Goal: Information Seeking & Learning: Compare options

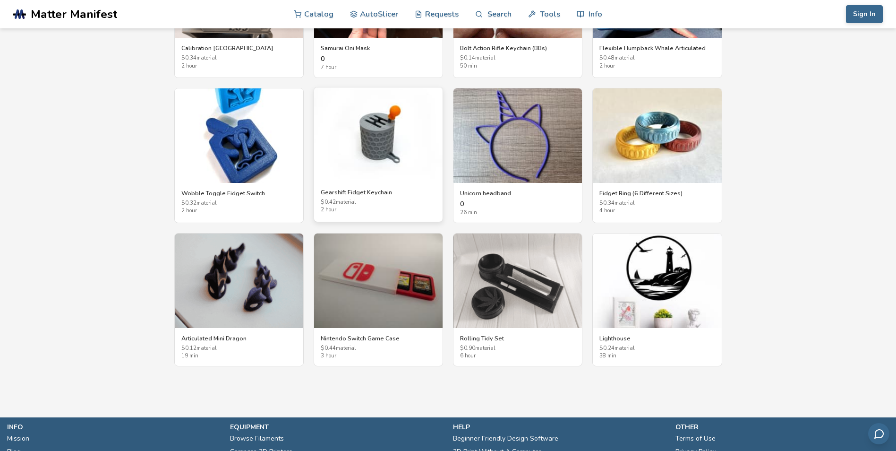
scroll to position [1675, 0]
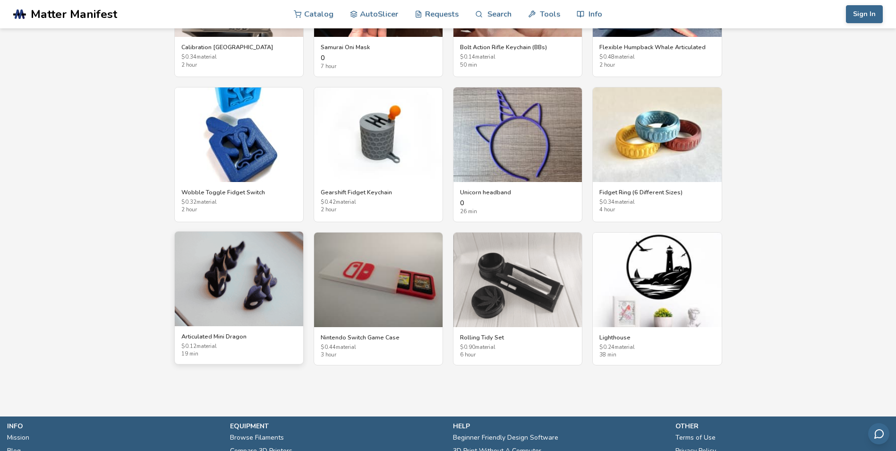
click at [246, 280] on img at bounding box center [239, 279] width 129 height 95
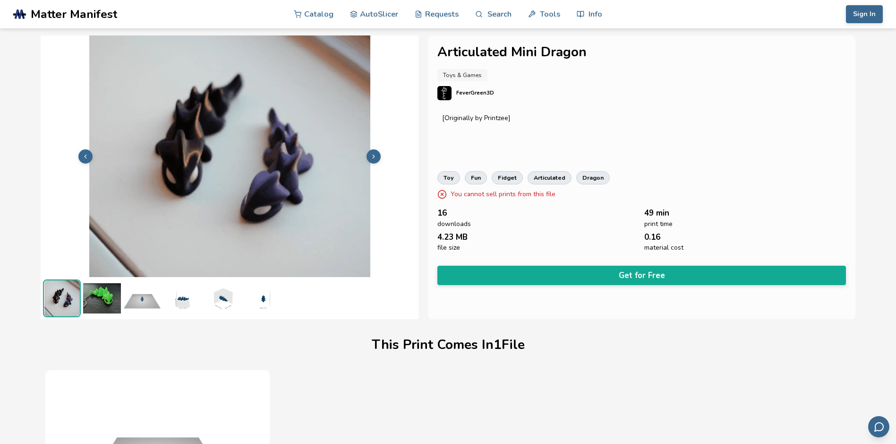
click at [377, 157] on icon at bounding box center [373, 156] width 7 height 7
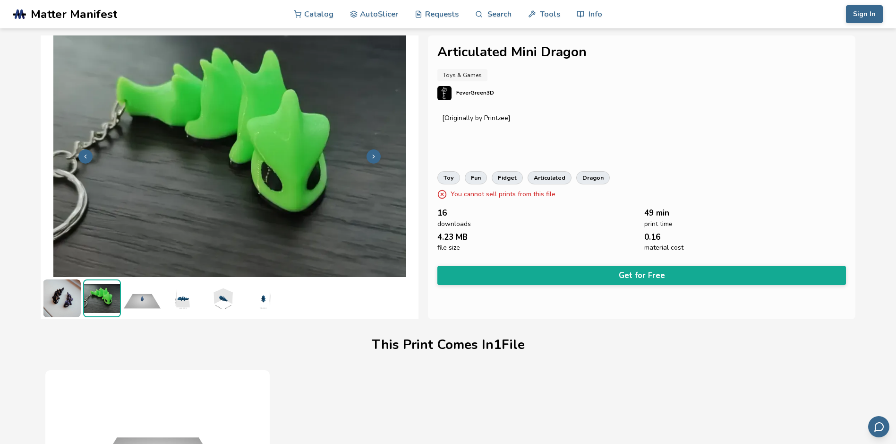
click at [377, 157] on icon at bounding box center [373, 156] width 7 height 7
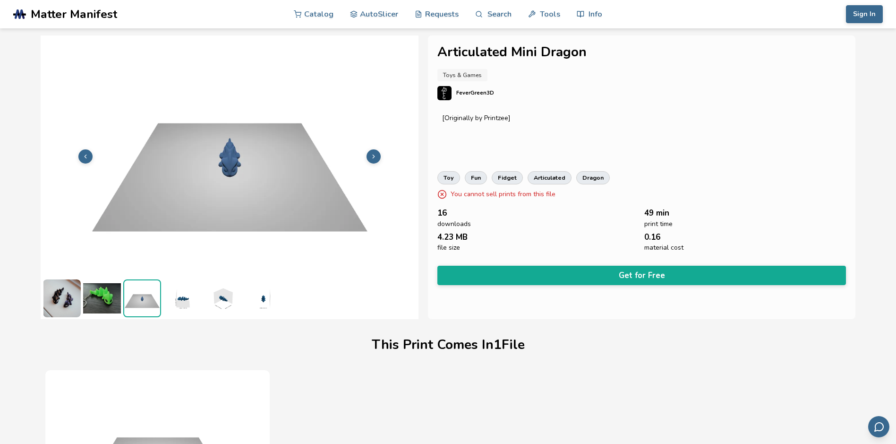
click at [377, 157] on icon at bounding box center [373, 156] width 7 height 7
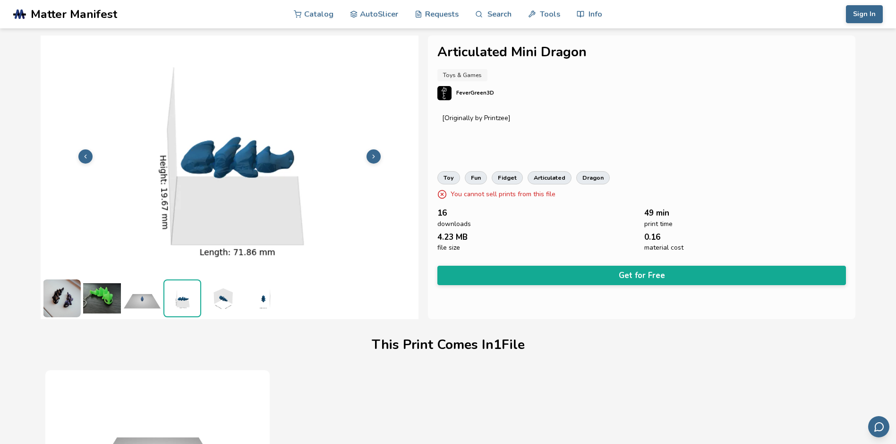
click at [377, 157] on icon at bounding box center [373, 156] width 7 height 7
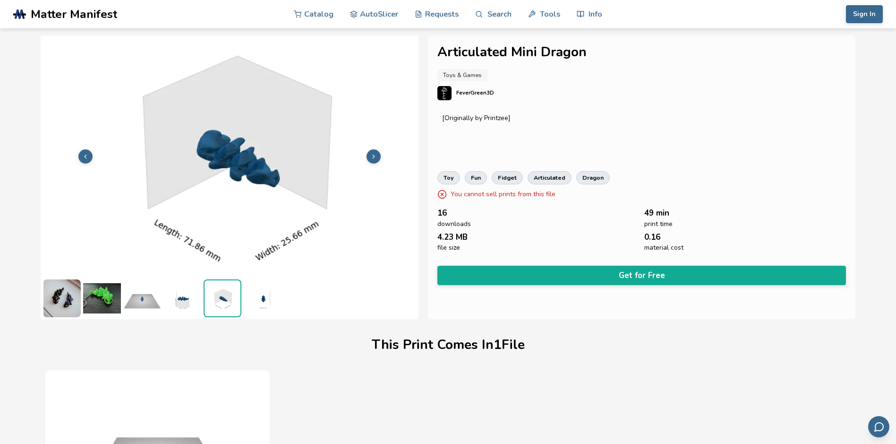
click at [377, 157] on icon at bounding box center [373, 156] width 7 height 7
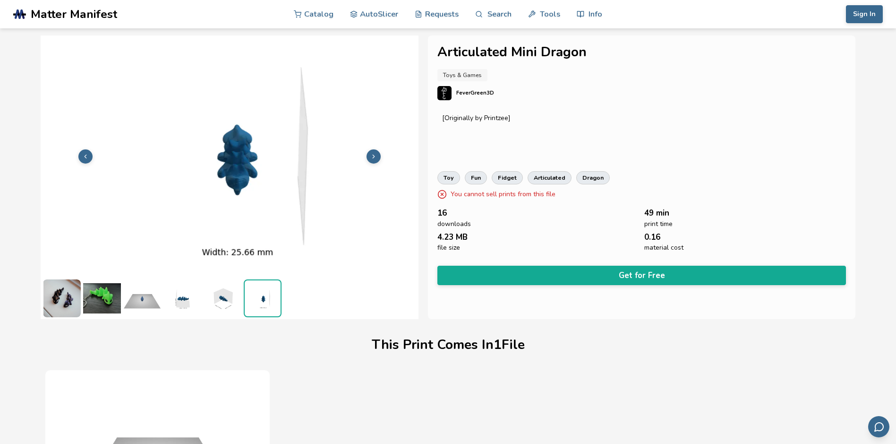
click at [377, 157] on icon at bounding box center [373, 156] width 7 height 7
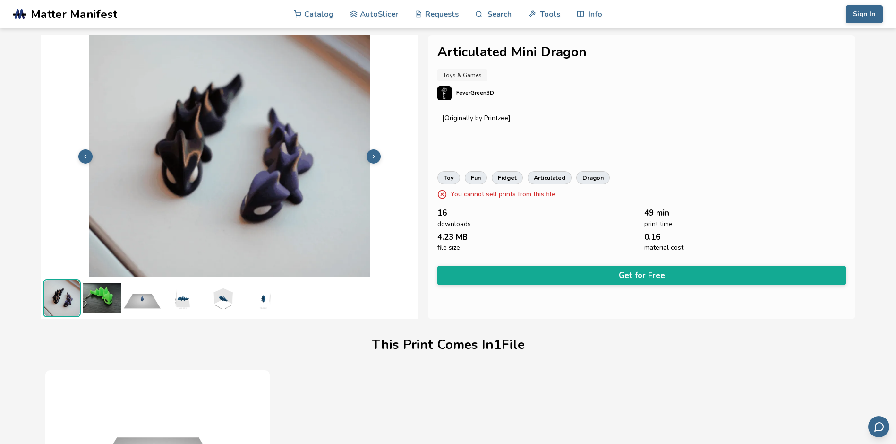
click at [377, 157] on icon at bounding box center [373, 156] width 7 height 7
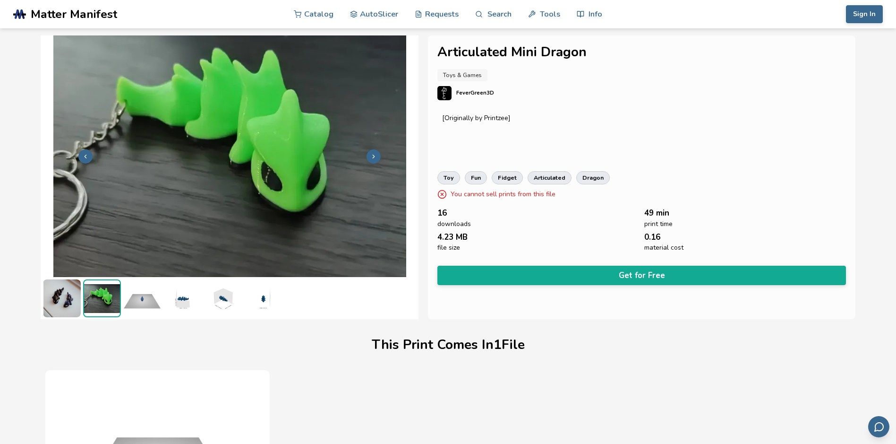
click at [377, 157] on icon at bounding box center [373, 156] width 7 height 7
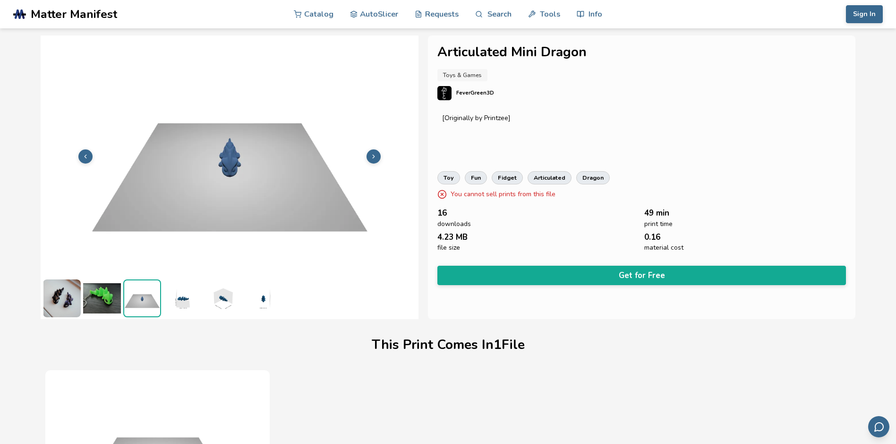
click at [377, 157] on icon at bounding box center [373, 156] width 7 height 7
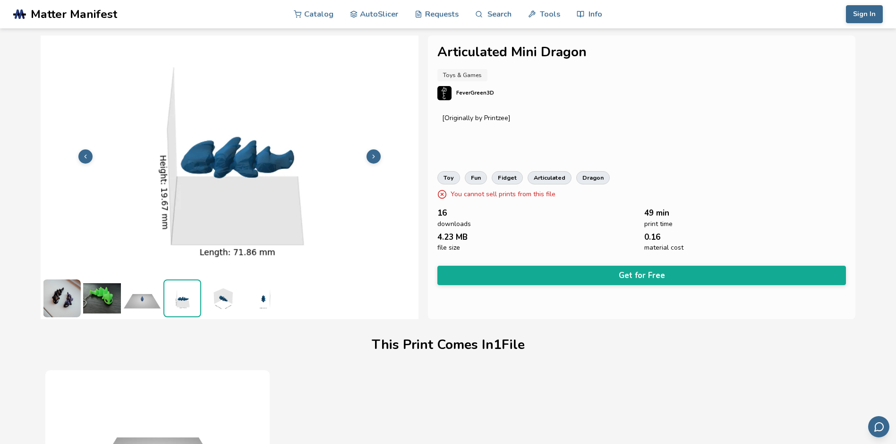
click at [377, 157] on icon at bounding box center [373, 156] width 7 height 7
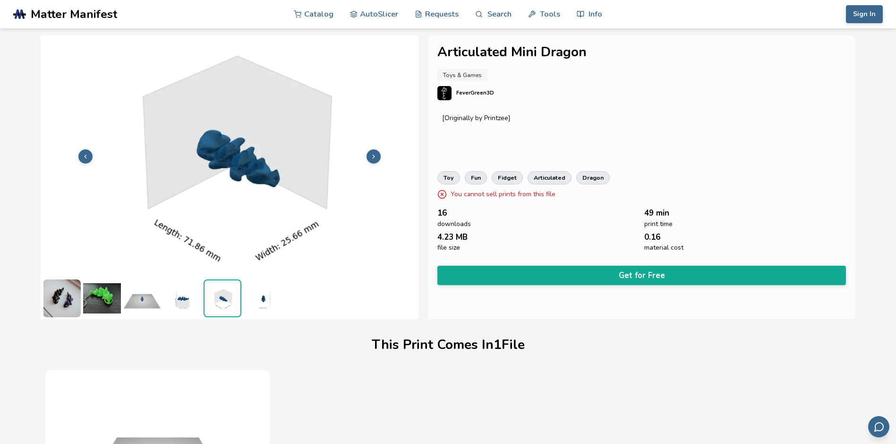
click at [377, 157] on icon at bounding box center [373, 156] width 7 height 7
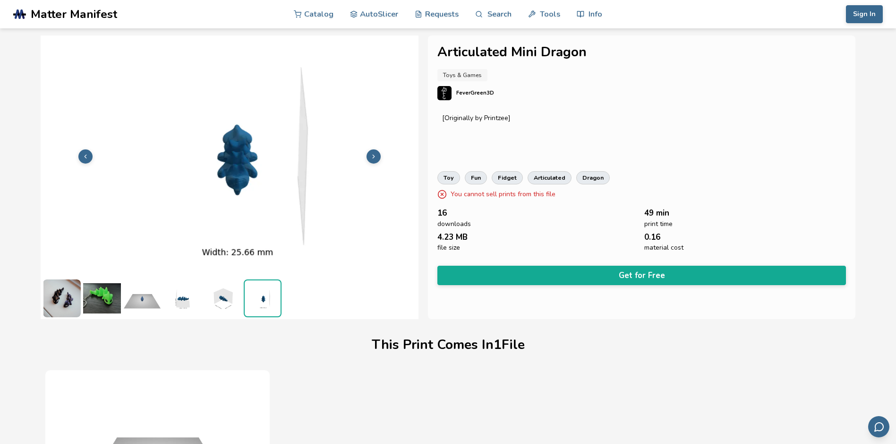
click at [377, 157] on icon at bounding box center [373, 156] width 7 height 7
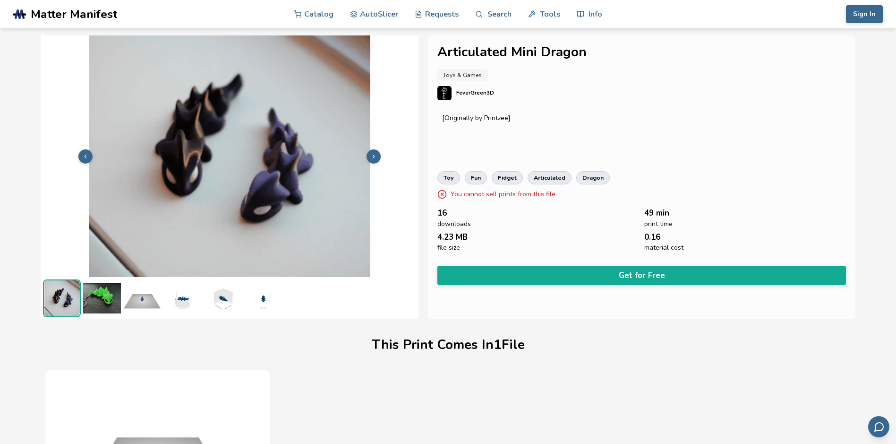
click at [322, 349] on div "This Print Comes In 1 File" at bounding box center [447, 345] width 805 height 42
